Goal: Navigation & Orientation: Go to known website

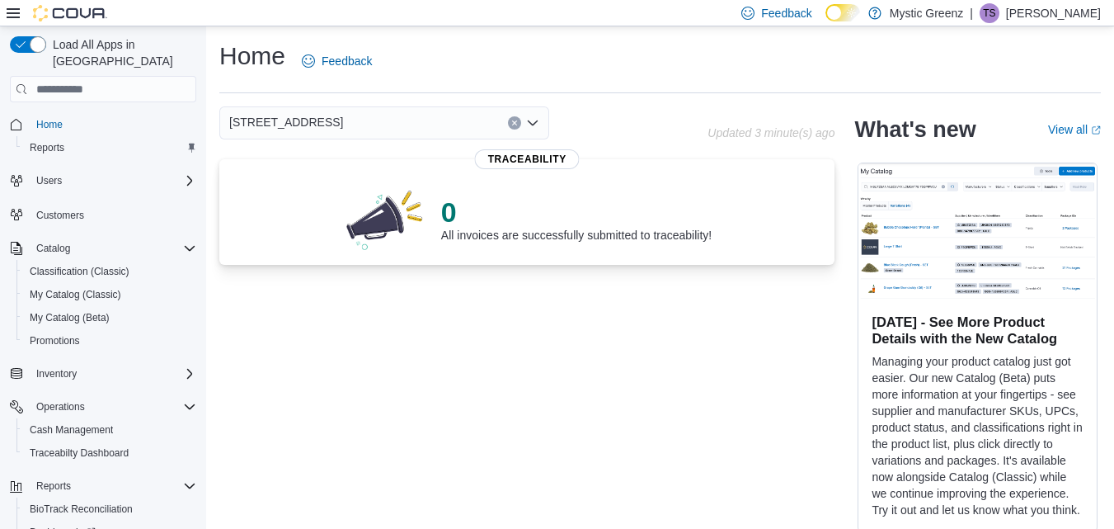
drag, startPoint x: 708, startPoint y: 9, endPoint x: 595, endPoint y: 337, distance: 347.1
click at [595, 337] on div "[STREET_ADDRESS] Updated 3 minute(s) ago 0 All invoices are successfully submit…" at bounding box center [660, 330] width 882 height 449
